Goal: Navigation & Orientation: Find specific page/section

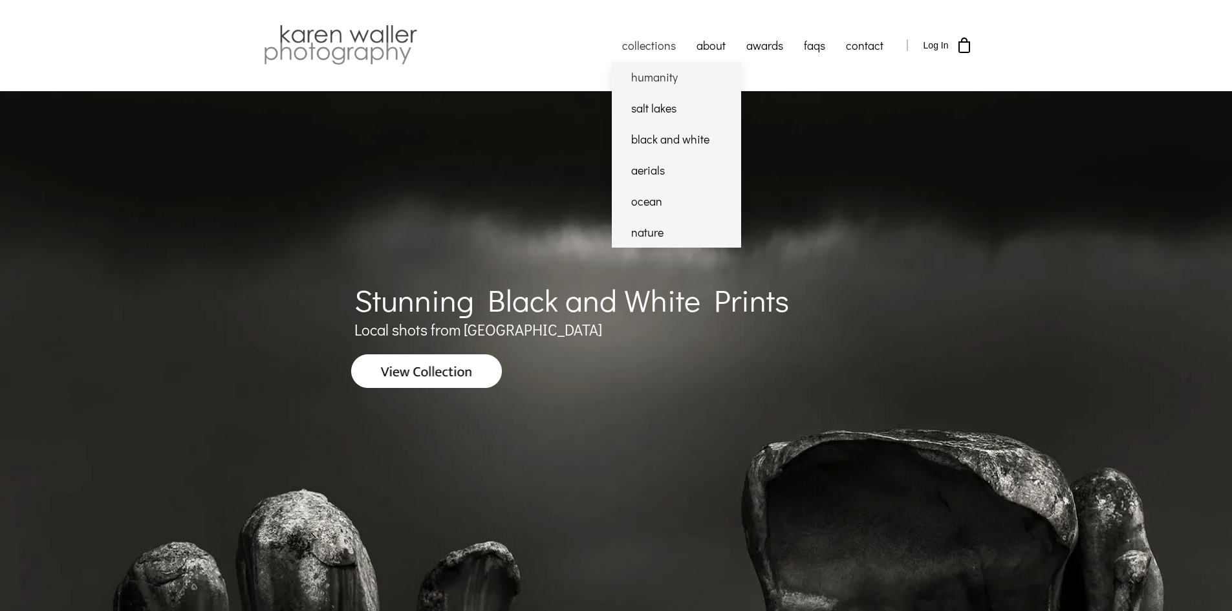
click at [653, 78] on link "humanity" at bounding box center [676, 76] width 129 height 31
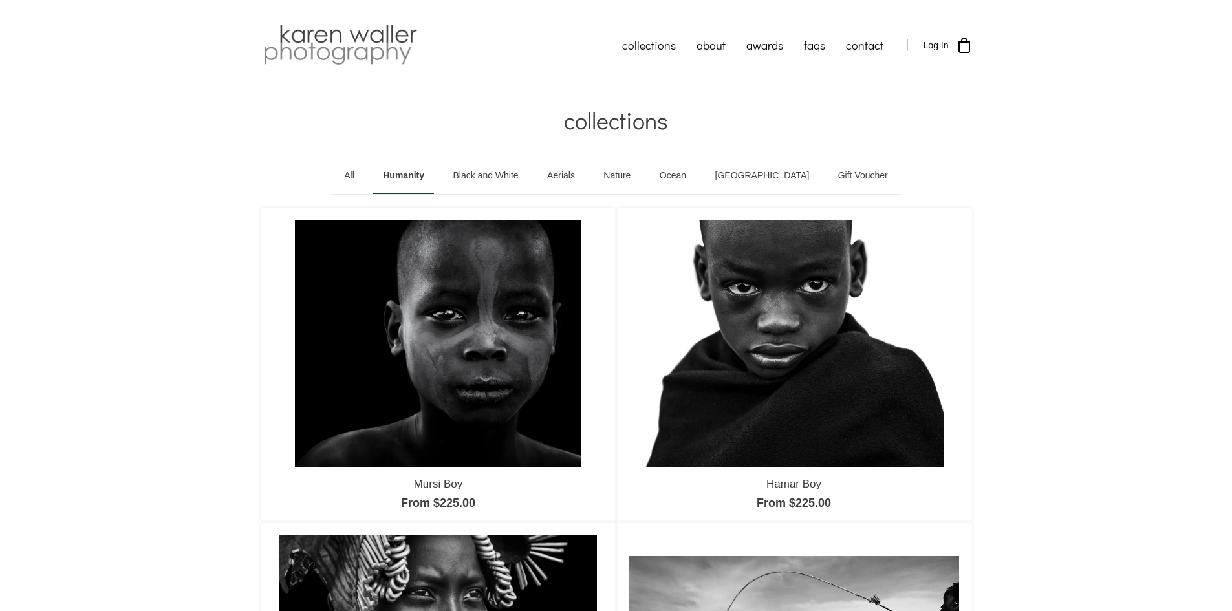
click at [528, 175] on link "Black and White" at bounding box center [485, 176] width 85 height 36
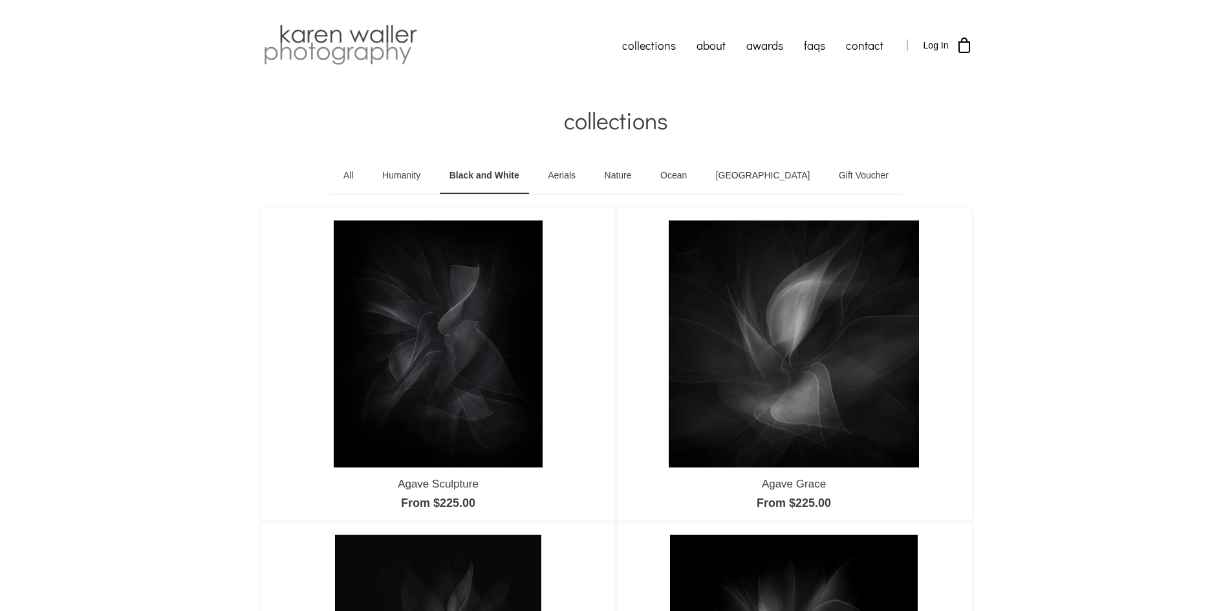
click at [585, 174] on link "Aerials" at bounding box center [561, 176] width 47 height 36
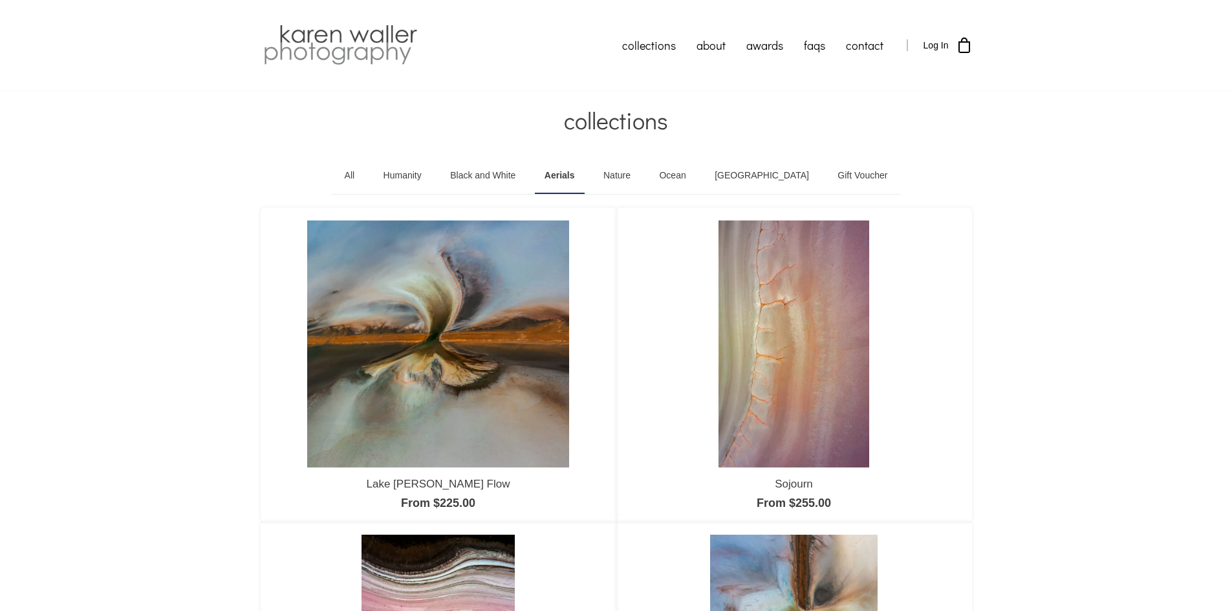
click at [640, 175] on link "Nature" at bounding box center [617, 176] width 47 height 36
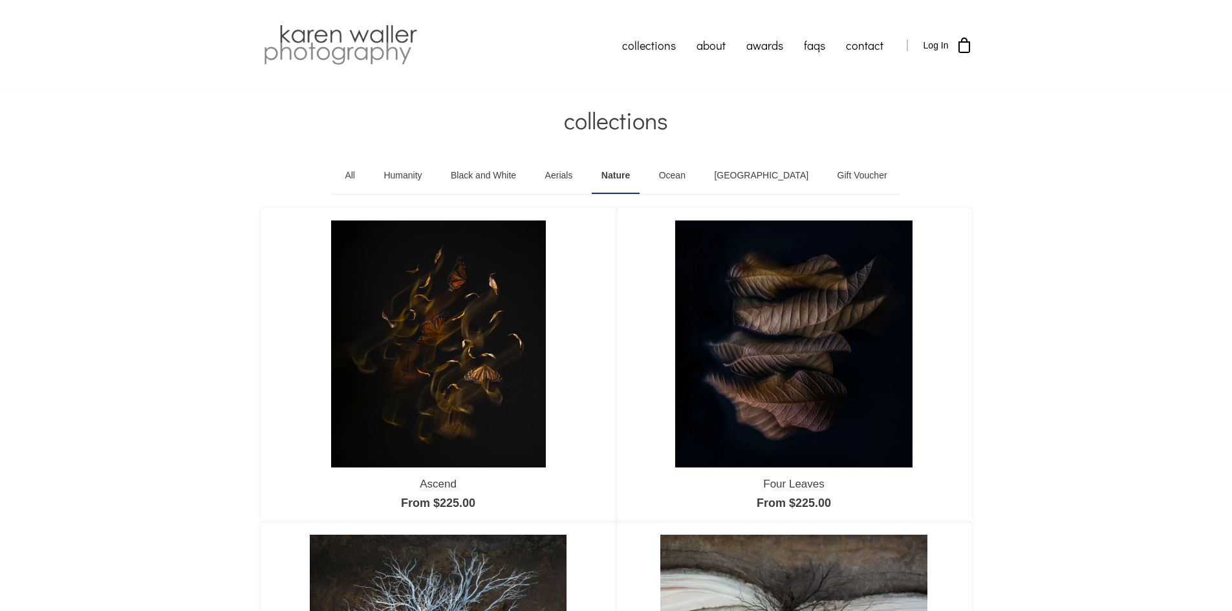
click at [695, 173] on link "Ocean" at bounding box center [672, 176] width 46 height 36
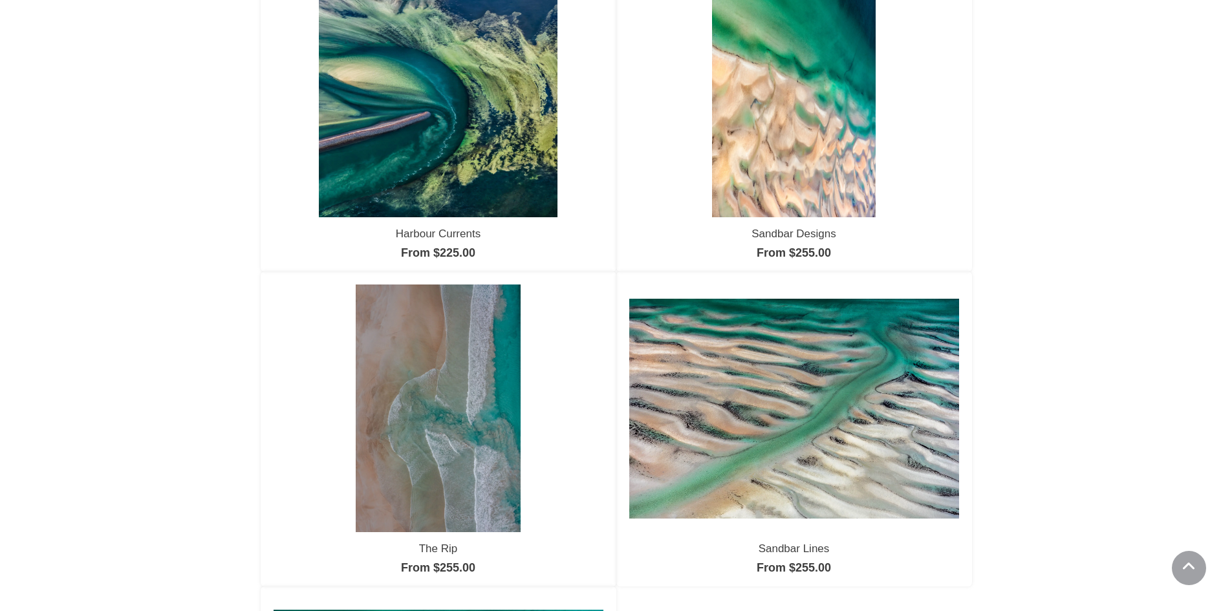
scroll to position [65, 0]
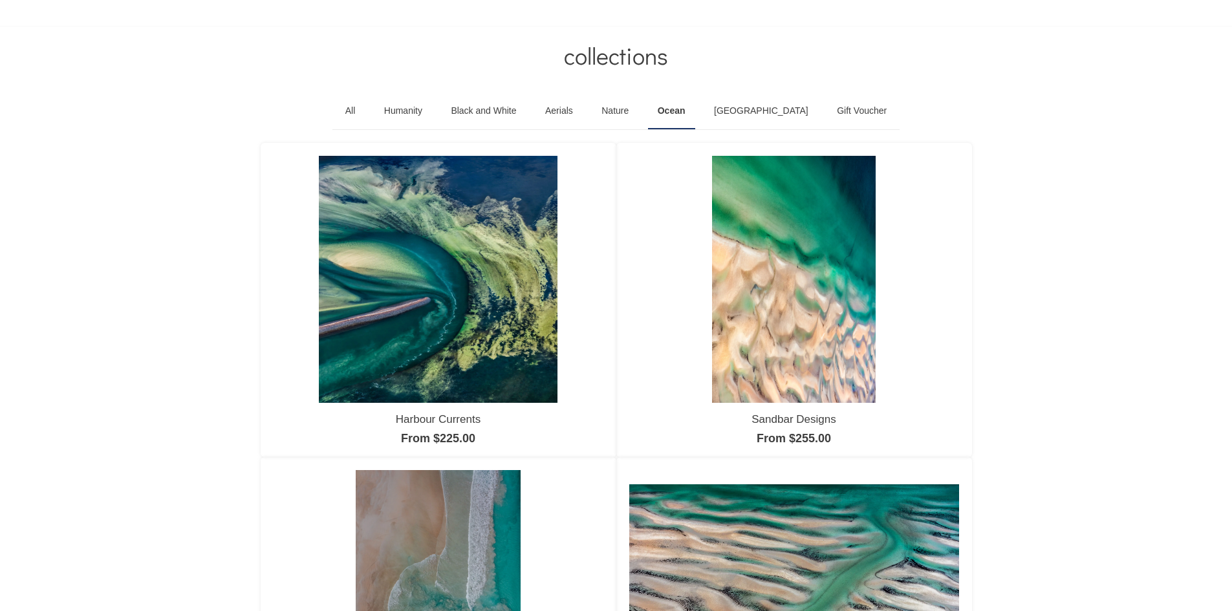
click at [757, 109] on link "[GEOGRAPHIC_DATA]" at bounding box center [761, 111] width 114 height 36
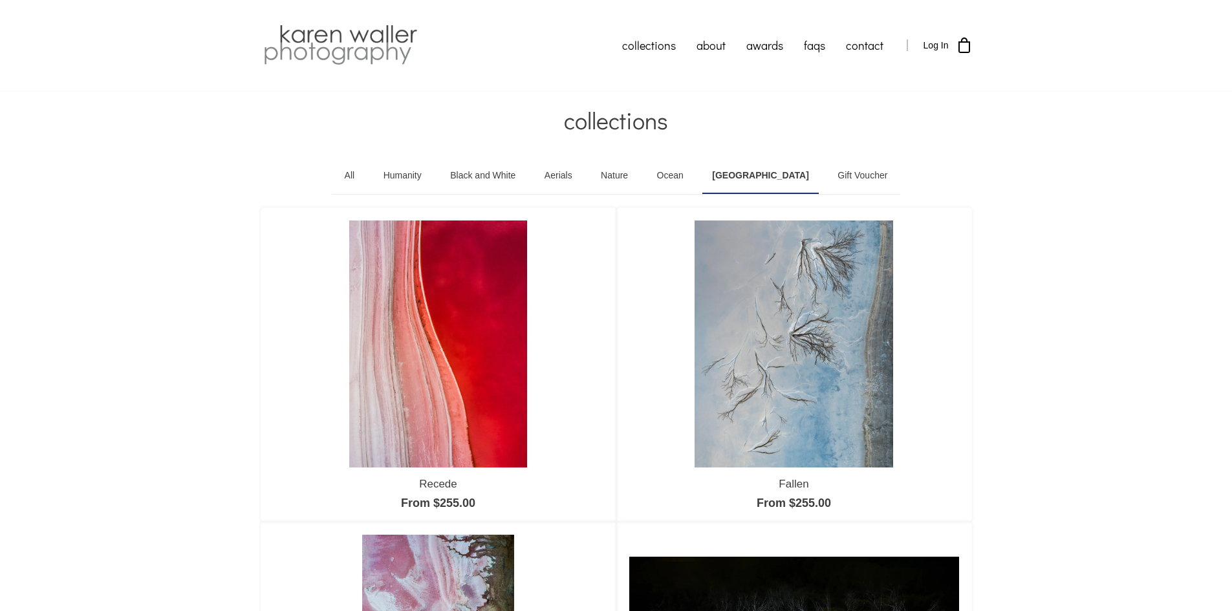
click at [365, 174] on link "All" at bounding box center [350, 176] width 30 height 36
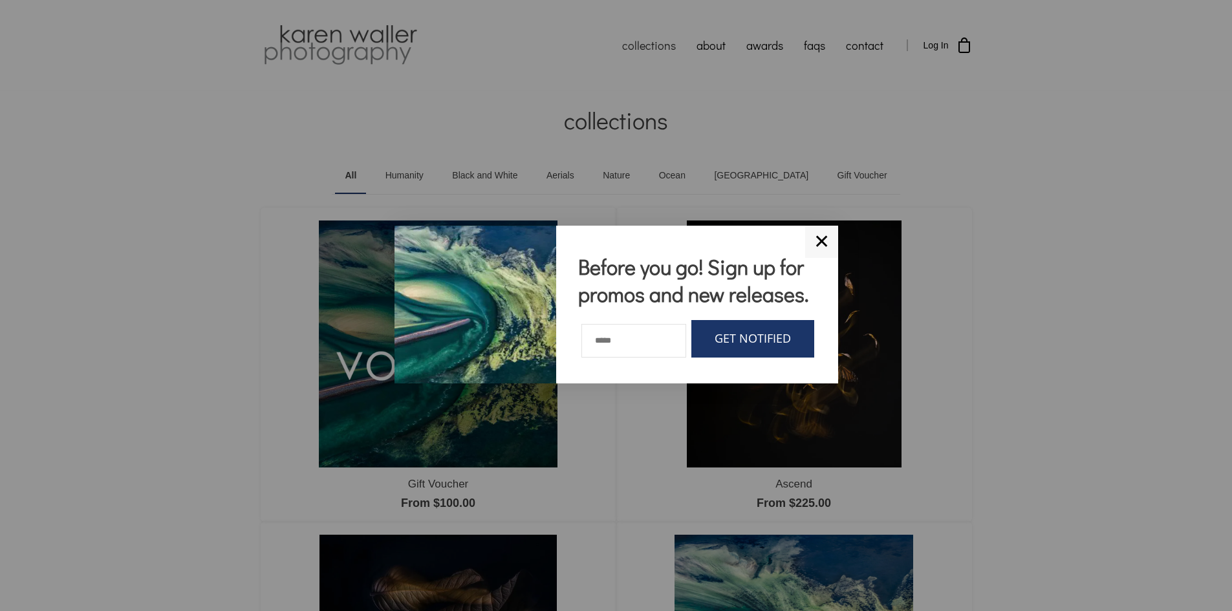
click at [820, 240] on link "✕" at bounding box center [821, 242] width 33 height 32
